Goal: Use online tool/utility: Utilize a website feature to perform a specific function

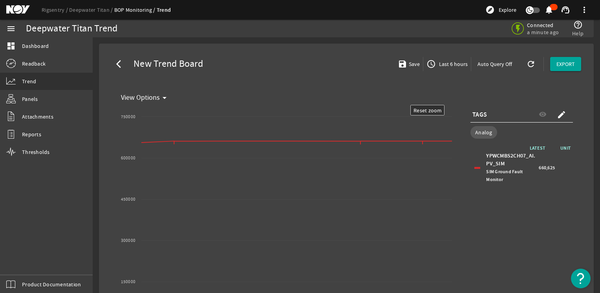
click at [292, 118] on div "TAGS visibility create" at bounding box center [521, 115] width 102 height 16
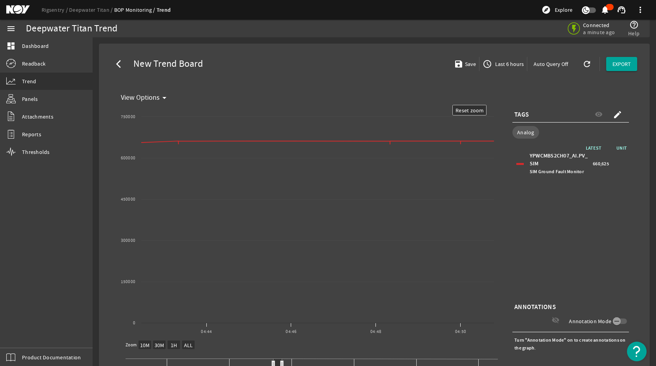
click at [292, 119] on div "TAGS visibility create" at bounding box center [570, 115] width 117 height 16
click at [292, 113] on text "Reset zoom" at bounding box center [470, 110] width 29 height 7
select select "ALL"
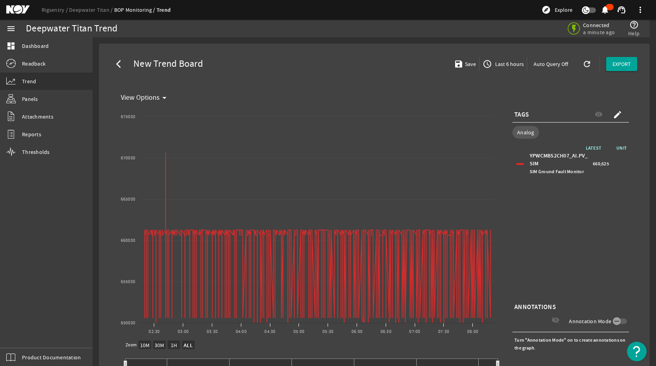
click at [292, 118] on div "TAGS visibility create" at bounding box center [570, 115] width 117 height 16
click at [292, 115] on mat-icon "create" at bounding box center [617, 114] width 9 height 9
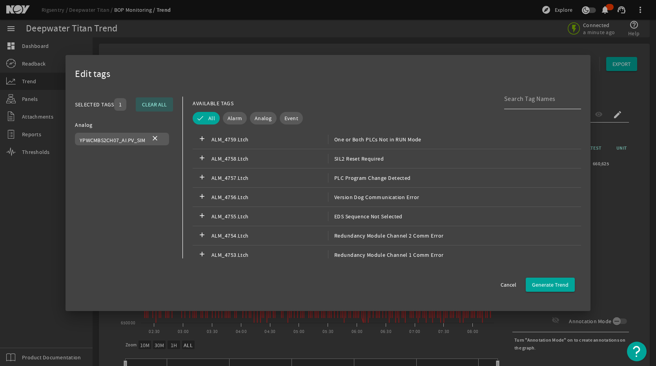
click at [292, 102] on input at bounding box center [539, 98] width 71 height 9
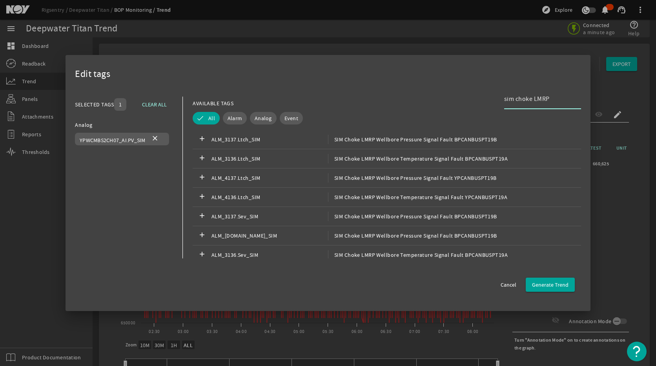
type input "sim choke LMRP"
click at [261, 120] on span "Analog" at bounding box center [263, 118] width 17 height 8
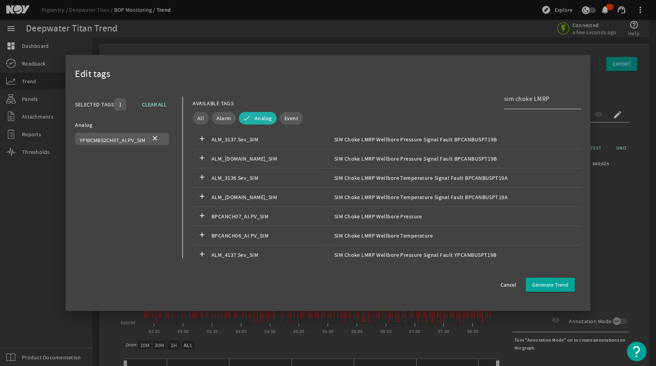
click at [292, 98] on input "sim choke LMRP" at bounding box center [539, 98] width 71 height 9
click at [156, 137] on mat-icon "close" at bounding box center [154, 138] width 9 height 9
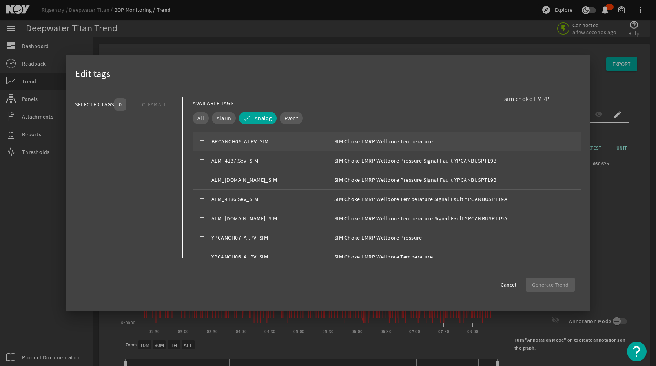
scroll to position [102, 0]
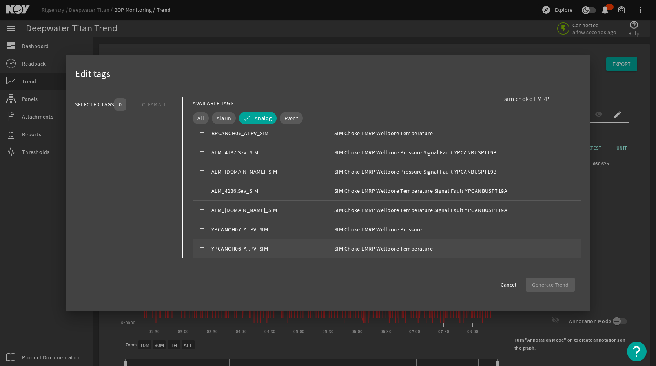
click at [292, 246] on span "SIM Choke LMRP Wellbore Temperature" at bounding box center [380, 248] width 105 height 9
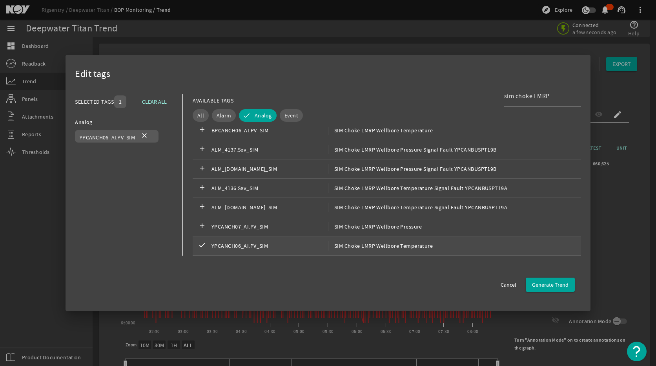
scroll to position [4, 0]
click at [292, 285] on span "Generate Trend" at bounding box center [550, 285] width 36 height 8
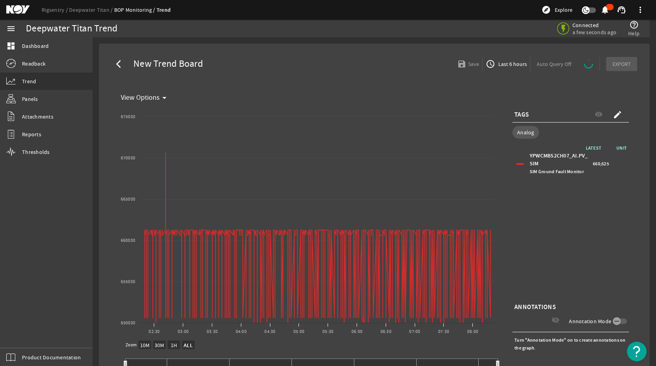
select select "ALL"
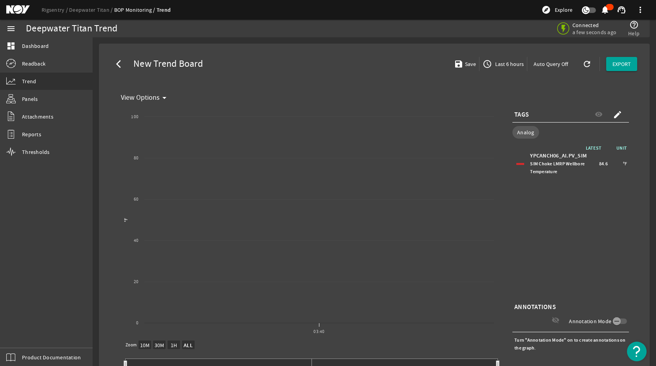
click at [292, 64] on span "Last 6 hours" at bounding box center [509, 64] width 30 height 8
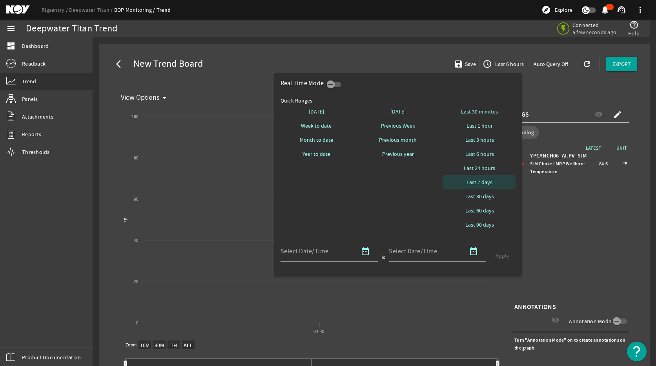
click at [292, 180] on span "Last 7 days" at bounding box center [480, 182] width 26 height 8
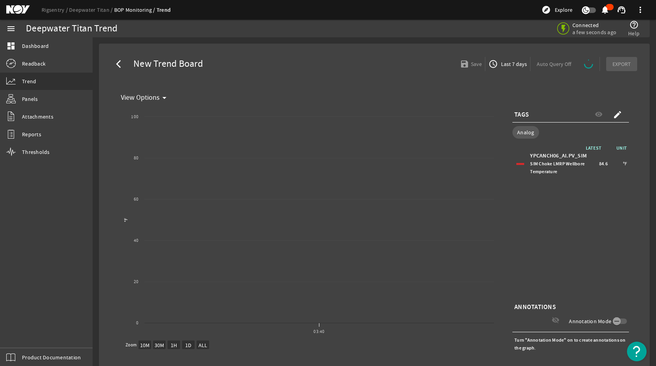
select select "ALL"
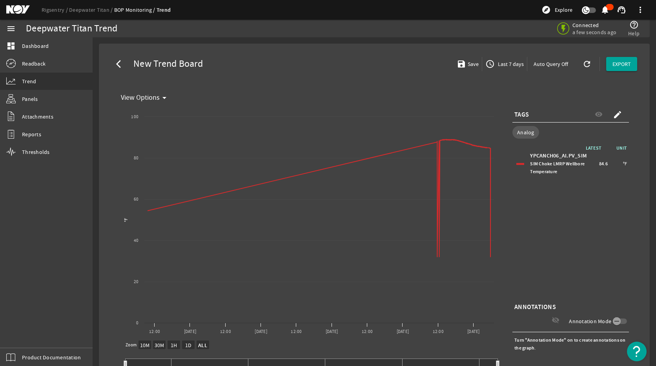
click at [292, 113] on mat-icon "create" at bounding box center [617, 114] width 9 height 9
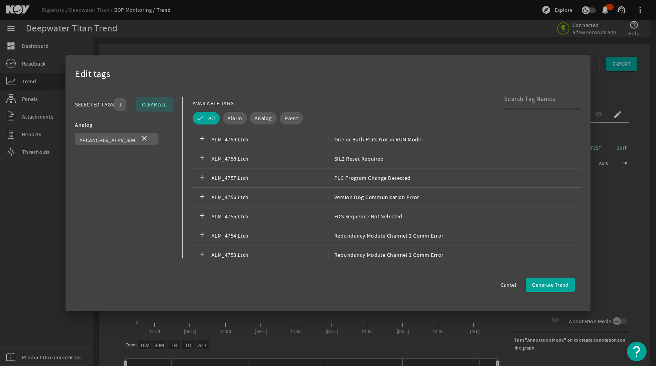
click at [292, 100] on input at bounding box center [539, 98] width 71 height 9
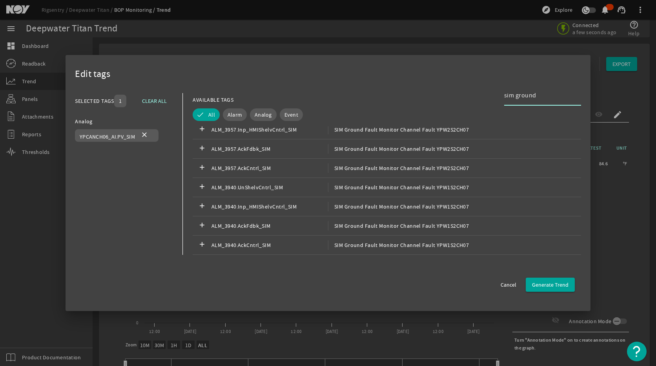
scroll to position [0, 0]
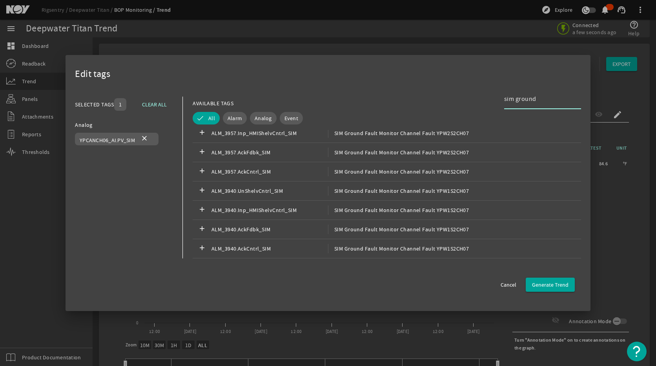
type input "sim ground"
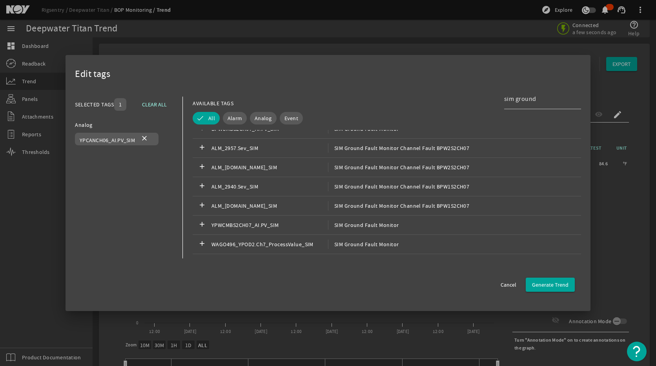
scroll to position [111, 0]
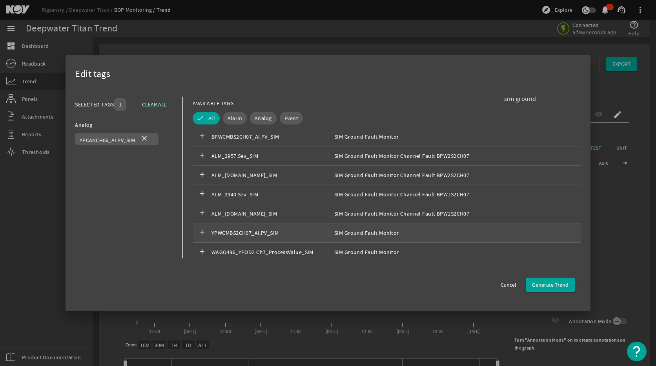
click at [292, 235] on span "SIM Ground Fault Monitor" at bounding box center [363, 232] width 71 height 9
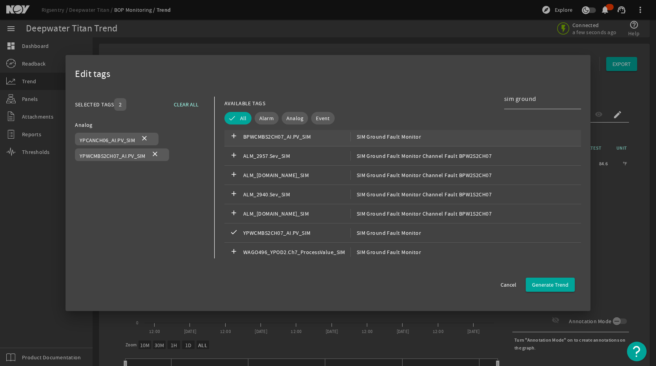
click at [292, 142] on div "add BPWCMBS2CH07_AI.PV_SIM SIM Ground Fault Monitor" at bounding box center [402, 136] width 357 height 19
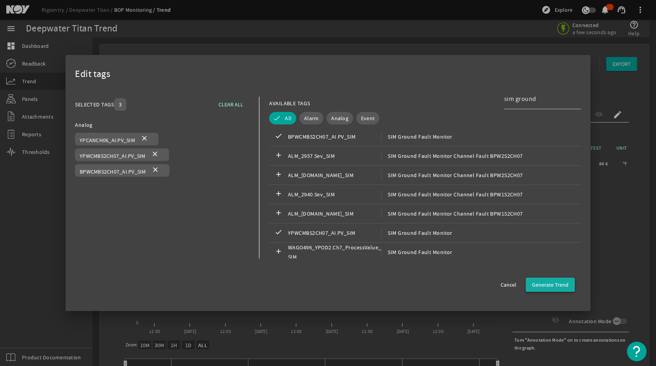
click at [292, 285] on span "button" at bounding box center [550, 284] width 49 height 19
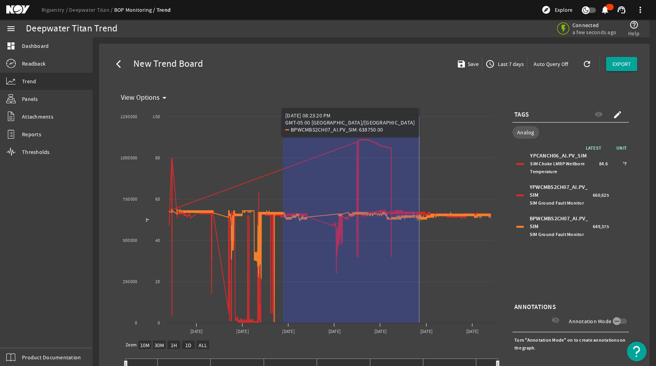
drag, startPoint x: 283, startPoint y: 118, endPoint x: 419, endPoint y: 280, distance: 211.3
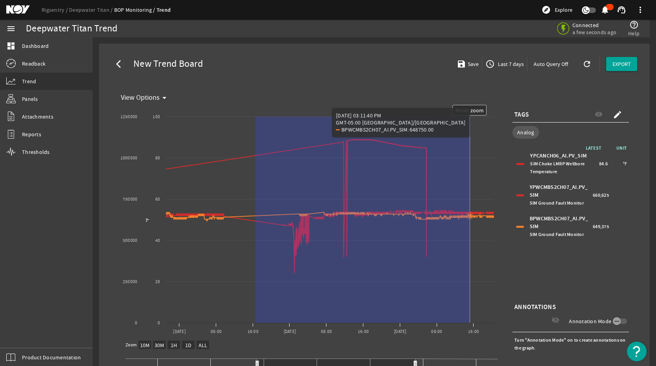
drag, startPoint x: 255, startPoint y: 118, endPoint x: 470, endPoint y: 251, distance: 252.5
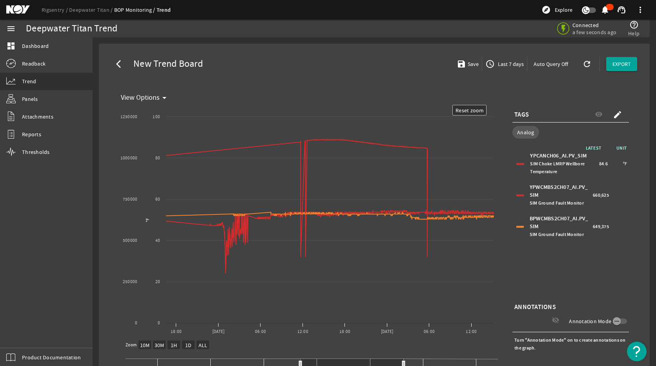
click at [292, 196] on div at bounding box center [519, 195] width 7 height 2
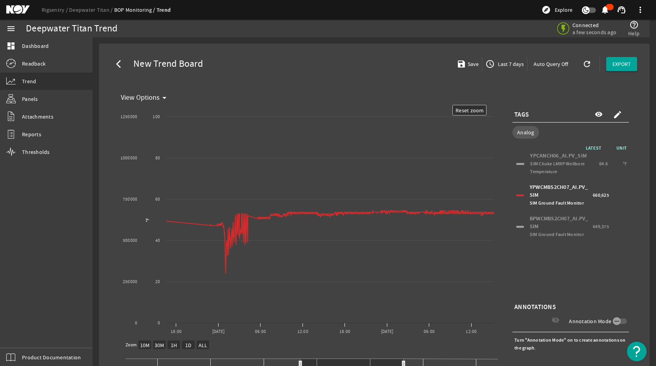
click at [292, 160] on div "YPCANCH06_AI.PV_SIM SIM Choke LMRP Wellbore Temperature 84.6 °F" at bounding box center [570, 163] width 113 height 27
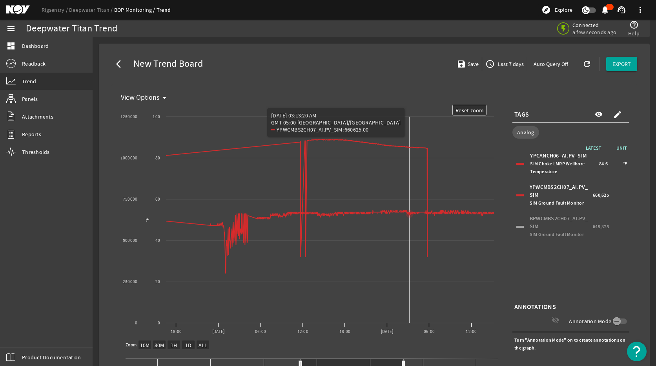
drag, startPoint x: 273, startPoint y: 109, endPoint x: 410, endPoint y: 281, distance: 219.6
click at [292, 281] on rect "Chart title" at bounding box center [308, 222] width 380 height 235
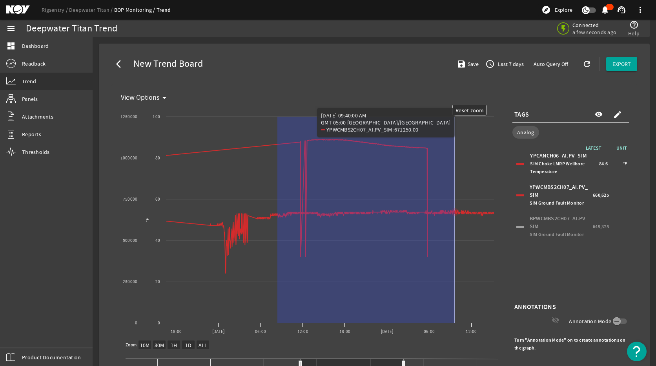
drag, startPoint x: 277, startPoint y: 122, endPoint x: 455, endPoint y: 272, distance: 231.9
